Goal: Task Accomplishment & Management: Use online tool/utility

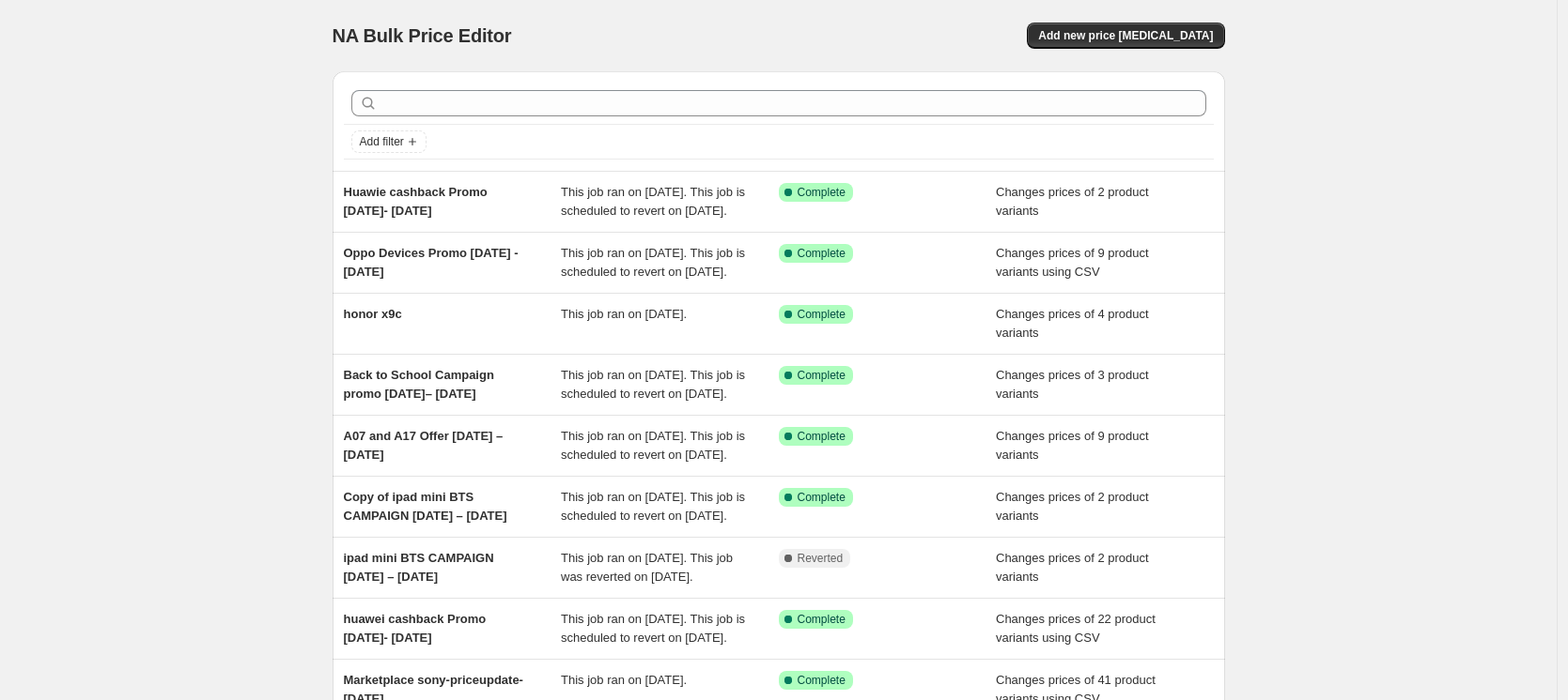
click at [212, 173] on div "NA Bulk Price Editor. This page is ready NA Bulk Price Editor Add new price [ME…" at bounding box center [778, 483] width 1557 height 967
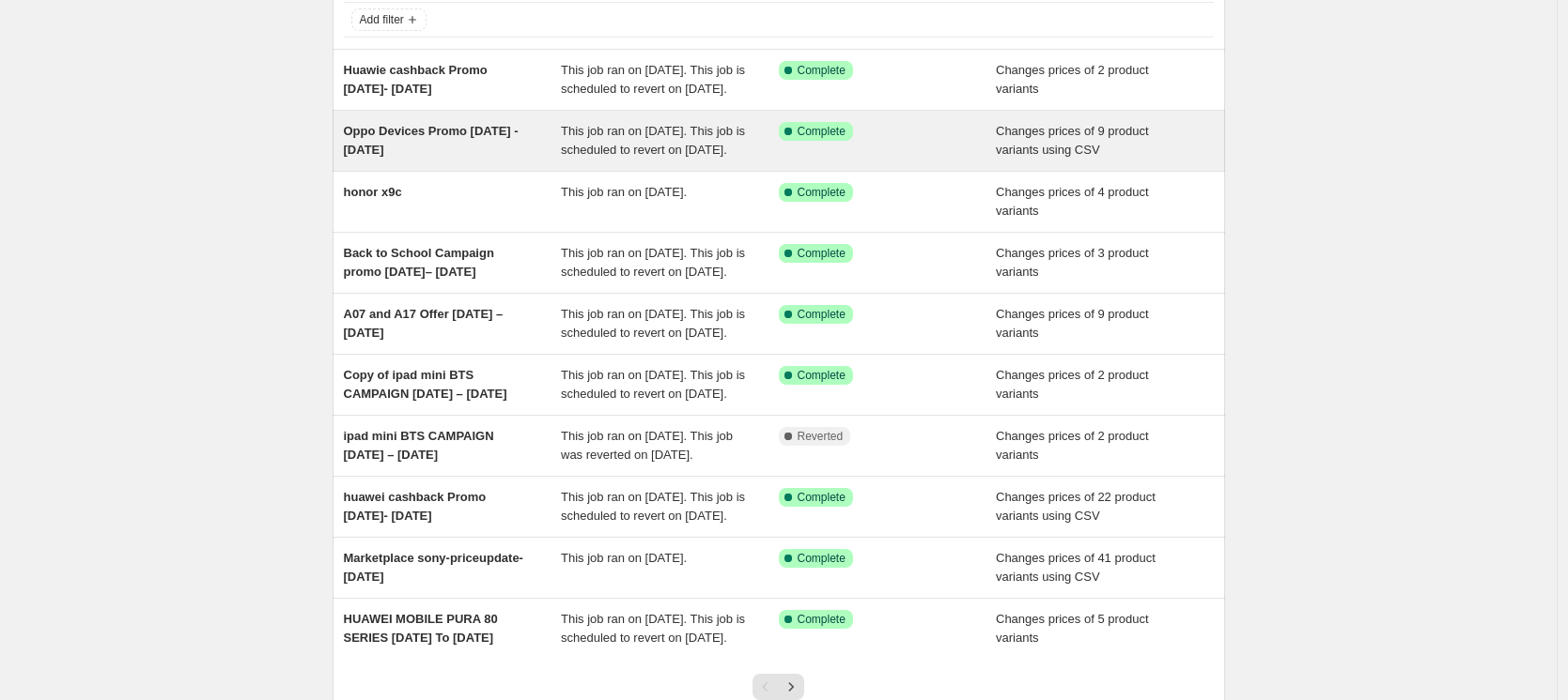
scroll to position [124, 0]
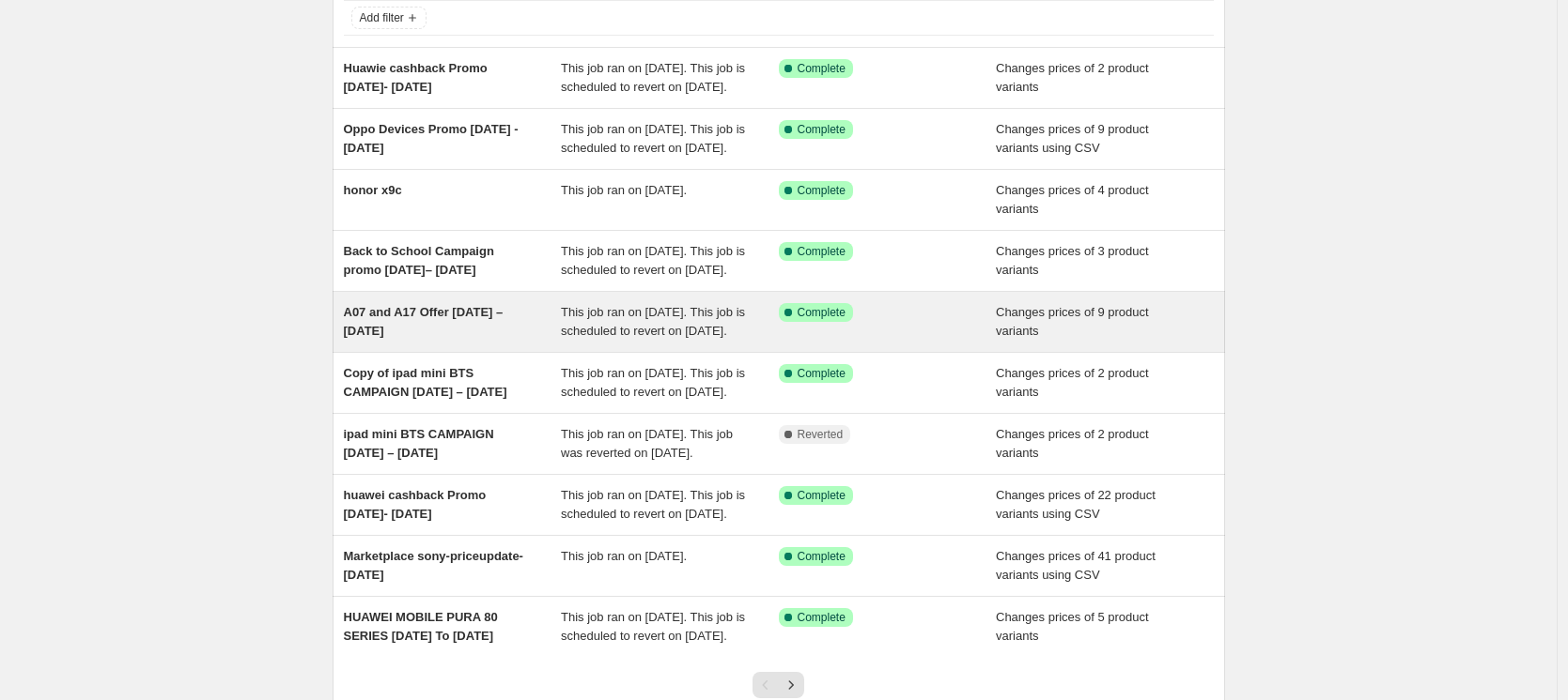
click at [446, 338] on span "A07 and A17 Offer 25th August – 20th October" at bounding box center [423, 321] width 160 height 33
